Goal: Find specific fact: Find specific fact

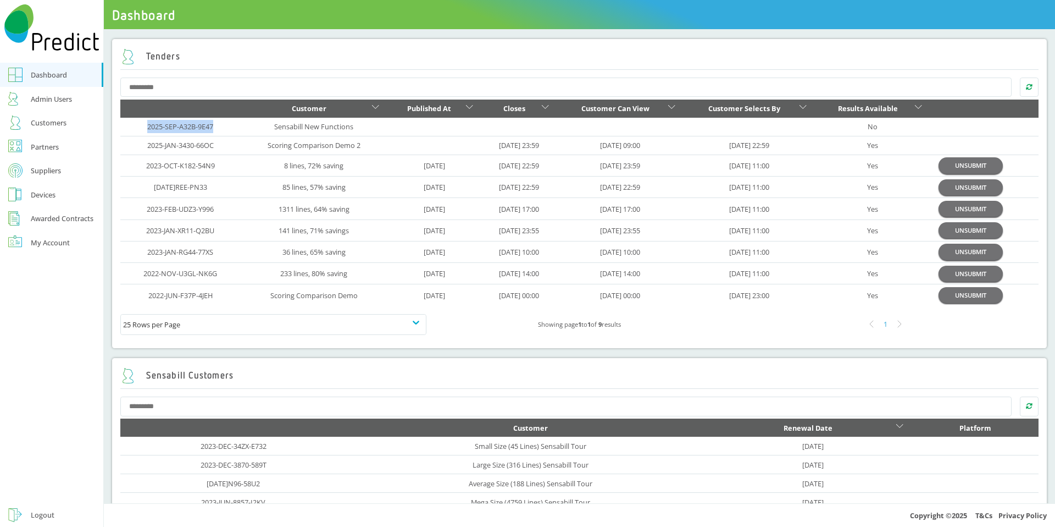
drag, startPoint x: 226, startPoint y: 127, endPoint x: 137, endPoint y: 126, distance: 89.0
click at [137, 126] on td "2025-SEP-A32B-9E47" at bounding box center [180, 127] width 121 height 19
copy link "2025-SEP-A32B-9E47"
